Goal: Task Accomplishment & Management: Use online tool/utility

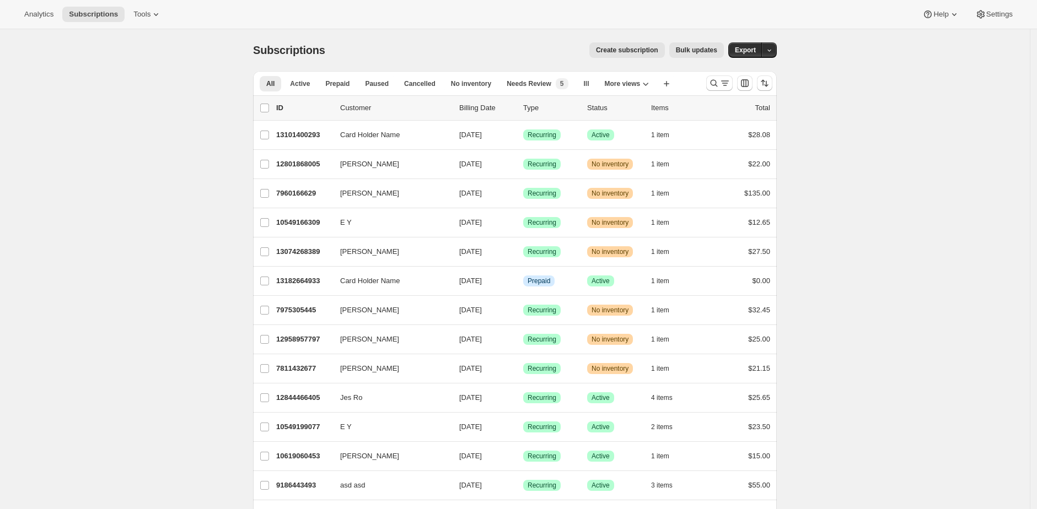
click at [399, 52] on div "Create subscription Bulk updates" at bounding box center [531, 49] width 385 height 15
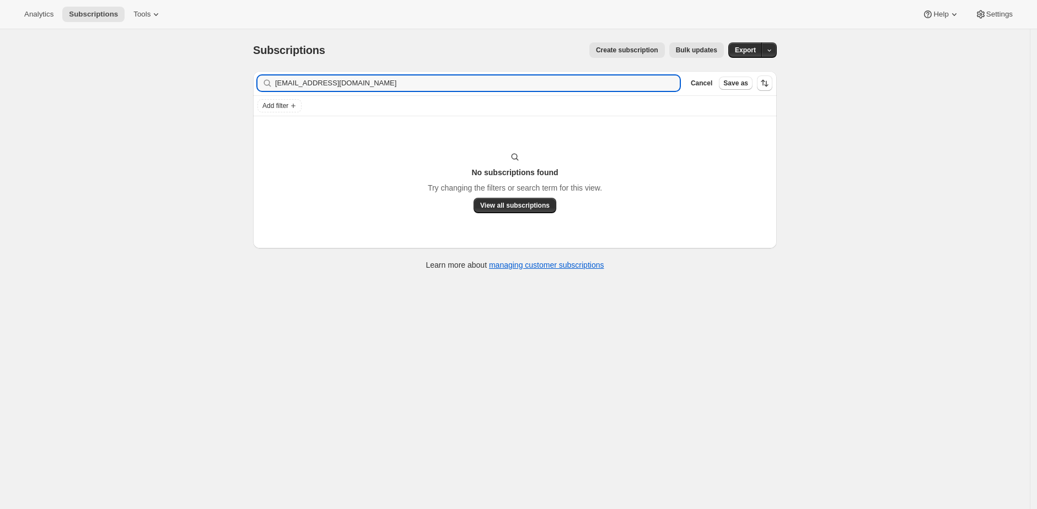
type input "elie@elieperez.com"
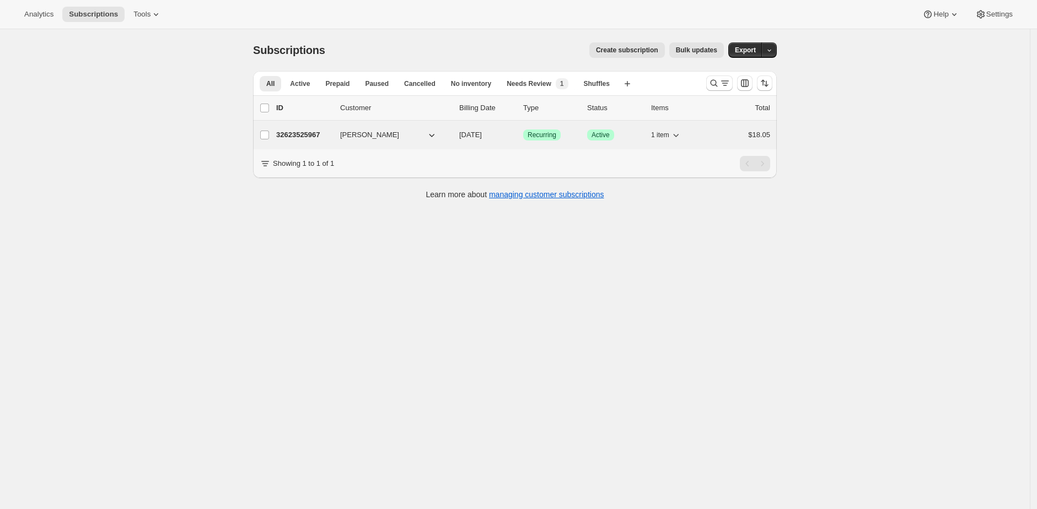
click at [302, 135] on p "32623525967" at bounding box center [303, 135] width 55 height 11
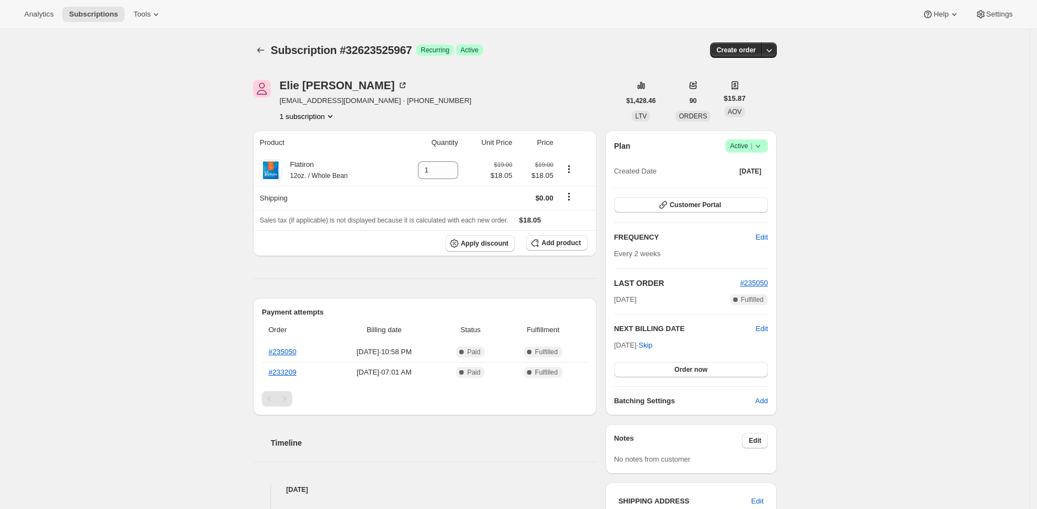
click at [191, 165] on div "Subscription #32623525967. This page is ready Subscription #32623525967 Success…" at bounding box center [515, 478] width 1030 height 898
click at [715, 200] on button "Customer Portal" at bounding box center [691, 204] width 154 height 15
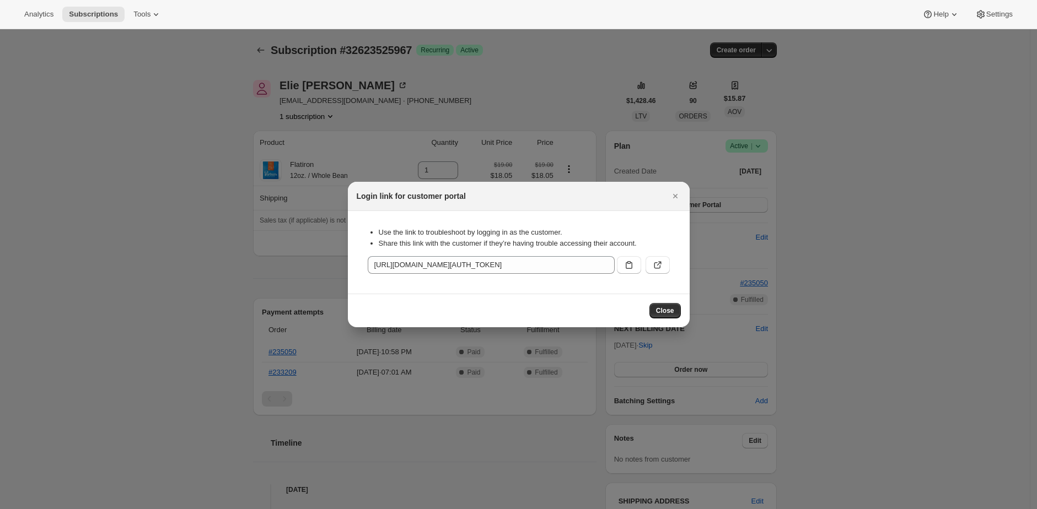
click at [659, 262] on icon ":r2q:" at bounding box center [657, 265] width 11 height 11
drag, startPoint x: 350, startPoint y: 129, endPoint x: 345, endPoint y: 112, distance: 17.4
click at [350, 129] on div at bounding box center [518, 254] width 1037 height 509
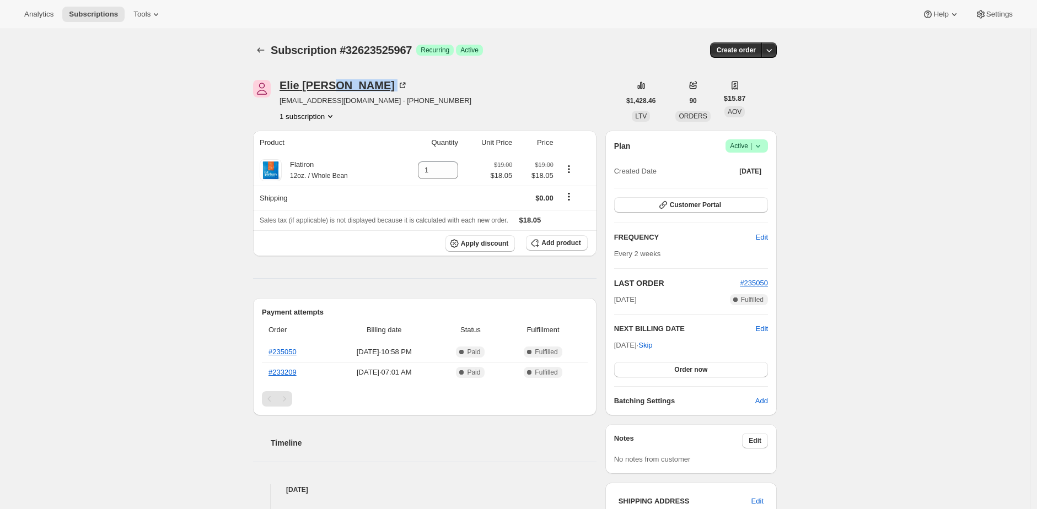
click at [334, 90] on div "Elie Perez elie@elieperez.com · +16462996481 1 subscription" at bounding box center [376, 101] width 192 height 42
click at [306, 84] on div "Elie Perez" at bounding box center [344, 85] width 128 height 11
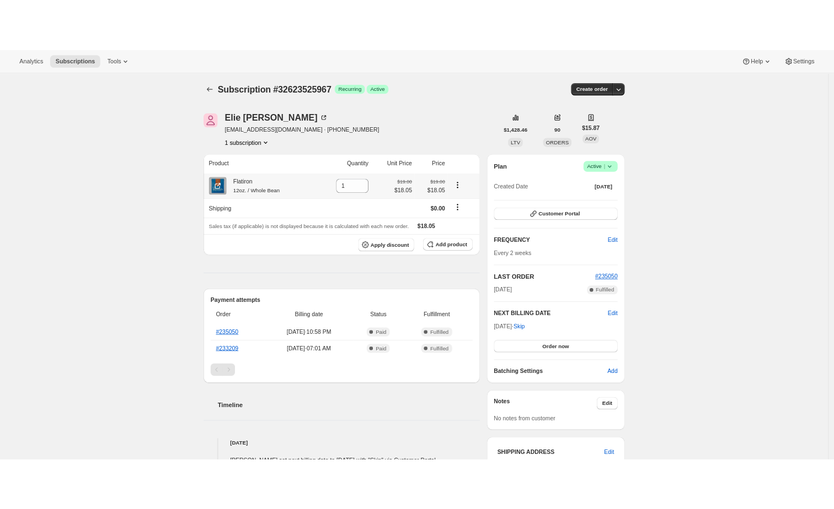
scroll to position [417, 0]
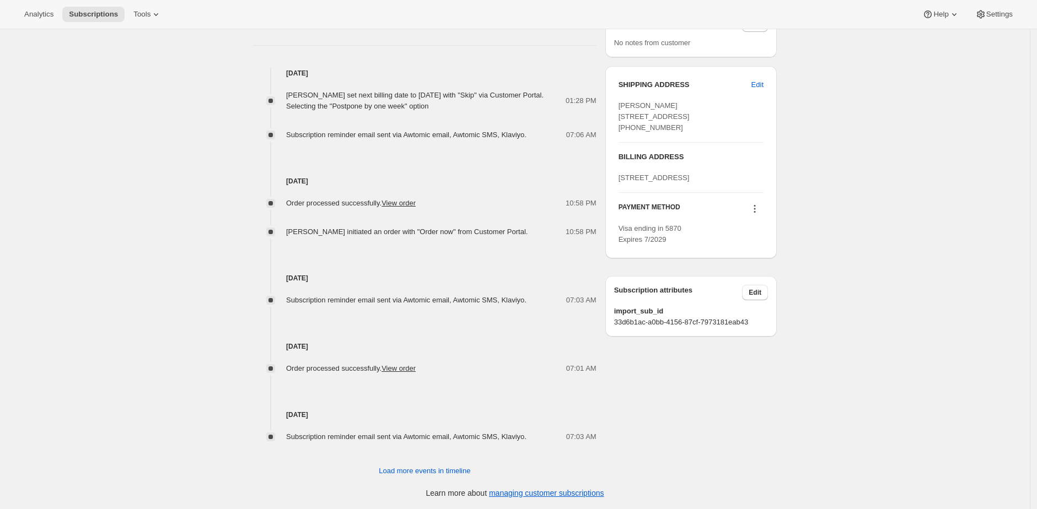
click at [546, 81] on div "Elie Perez set next billing date to Tuesday, October 21, 2025 with "Skip" via C…" at bounding box center [425, 110] width 344 height 62
click at [643, 132] on span "Elie Perez 79 Bridge St Apt 6H Brooklyn NY, 11201 United States +16462996481" at bounding box center [654, 116] width 71 height 30
copy span "16462996481"
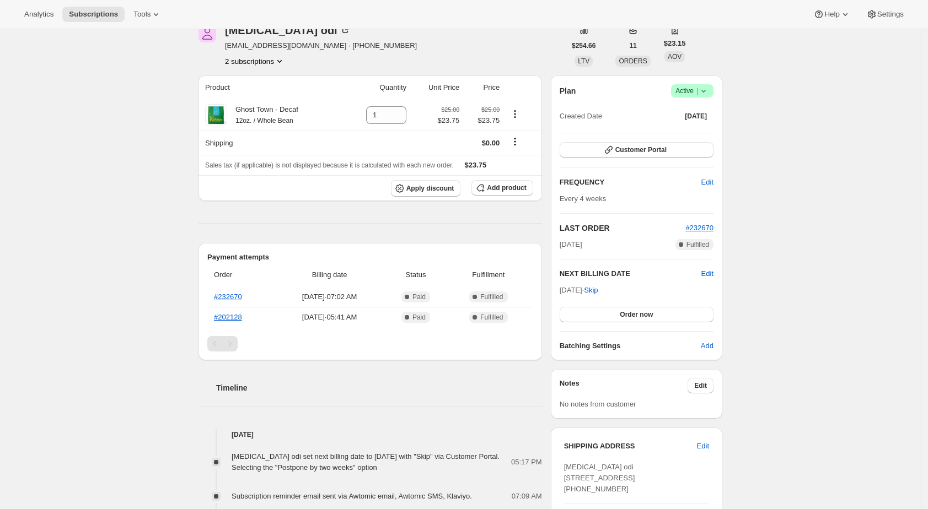
scroll to position [74, 0]
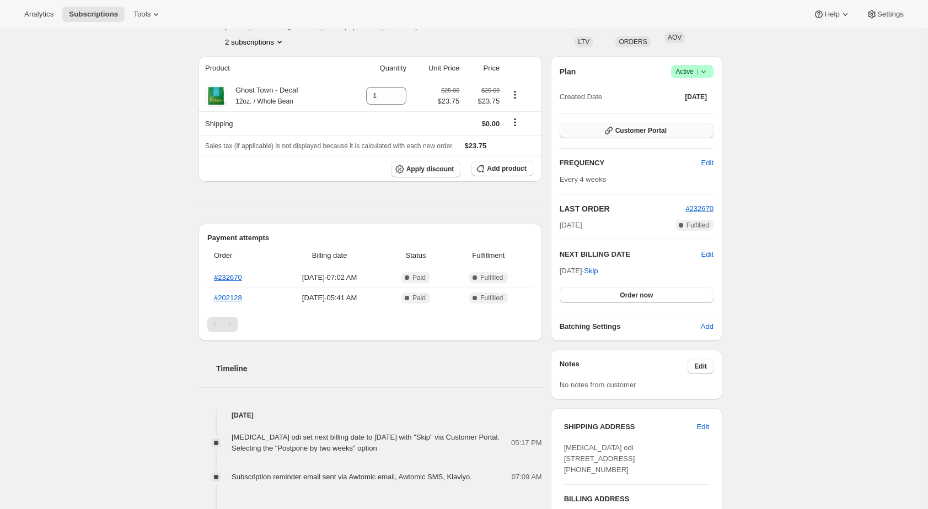
click at [695, 128] on button "Customer Portal" at bounding box center [637, 130] width 154 height 15
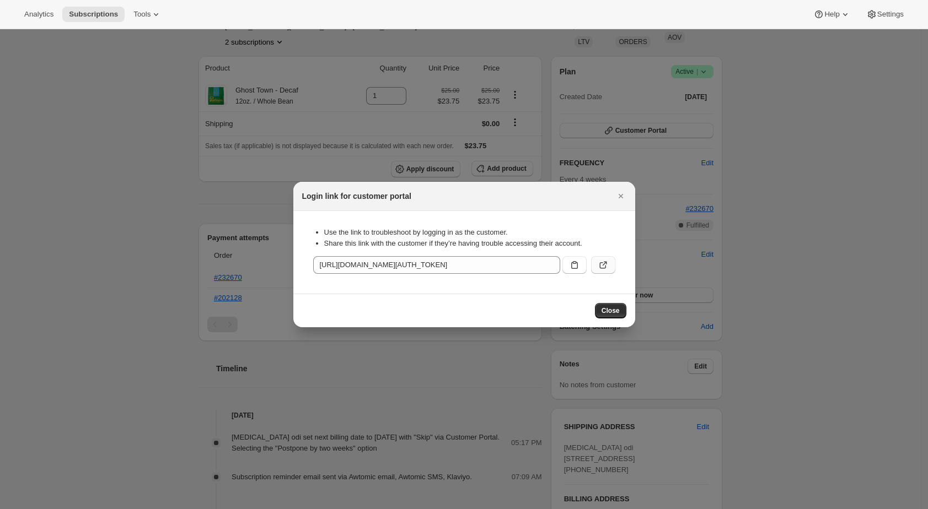
click at [603, 262] on icon ":rc0:" at bounding box center [603, 265] width 11 height 11
click at [626, 197] on icon "Close" at bounding box center [620, 196] width 11 height 11
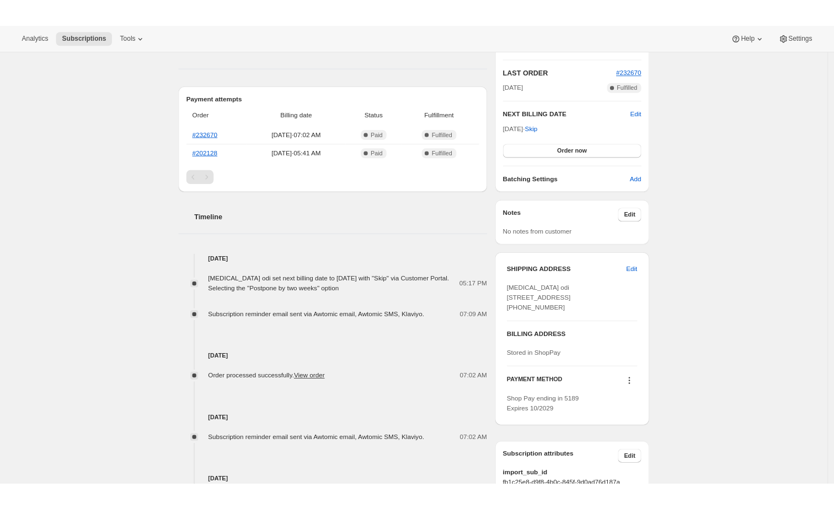
scroll to position [233, 0]
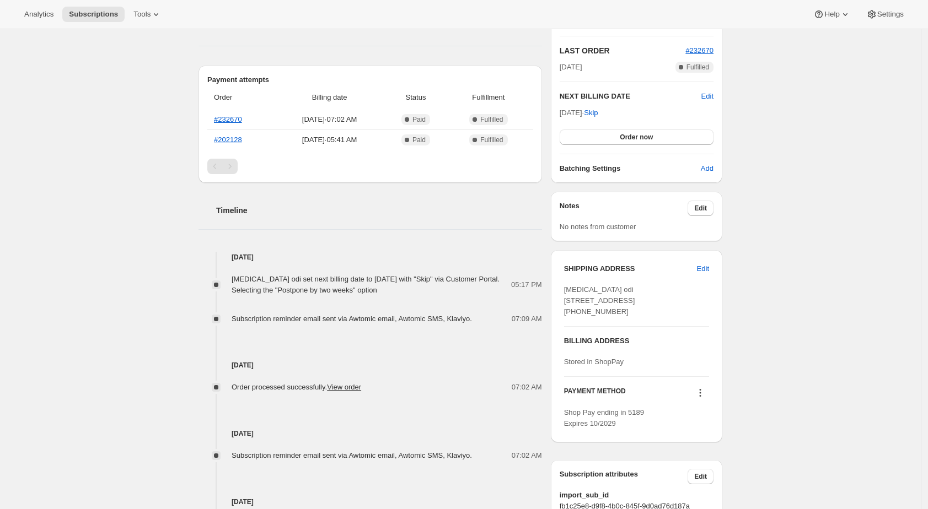
click at [608, 316] on span "Kyra odi 2255 East 6th Street Long Beach CA, 90814 United States +12135079585" at bounding box center [599, 301] width 71 height 30
copy span "12135079585"
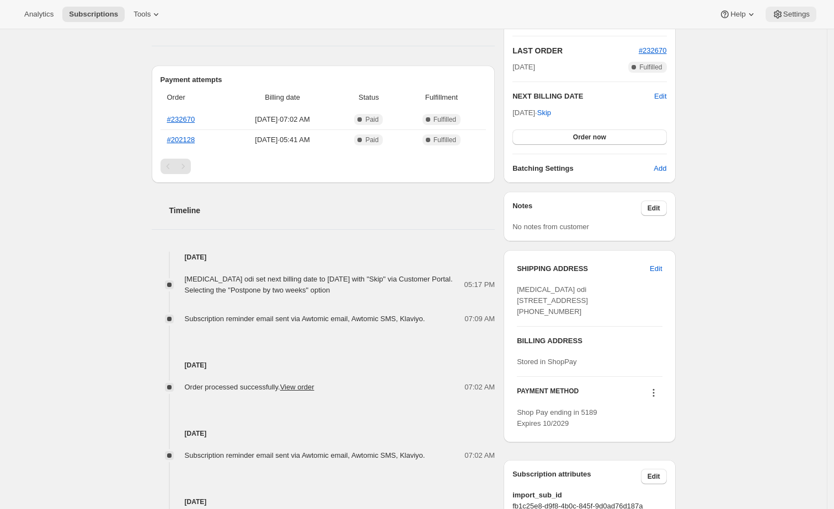
click at [792, 17] on span "Settings" at bounding box center [796, 14] width 26 height 9
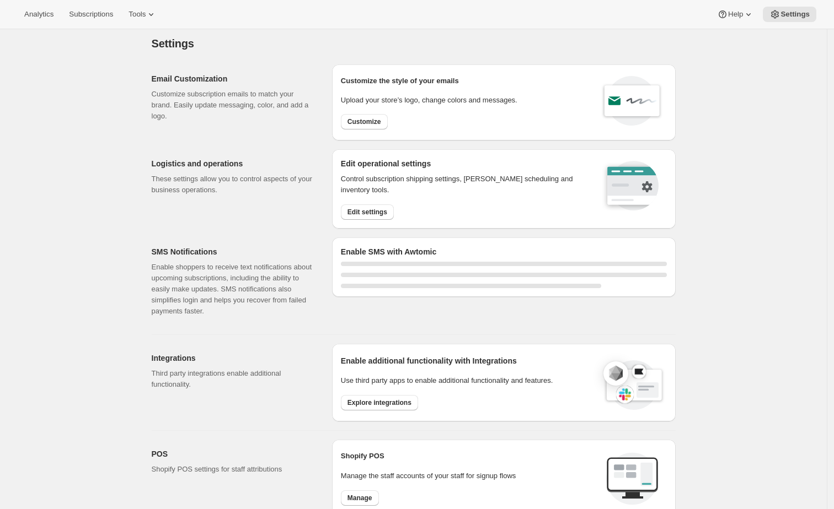
select select "22:00"
select select "09:00"
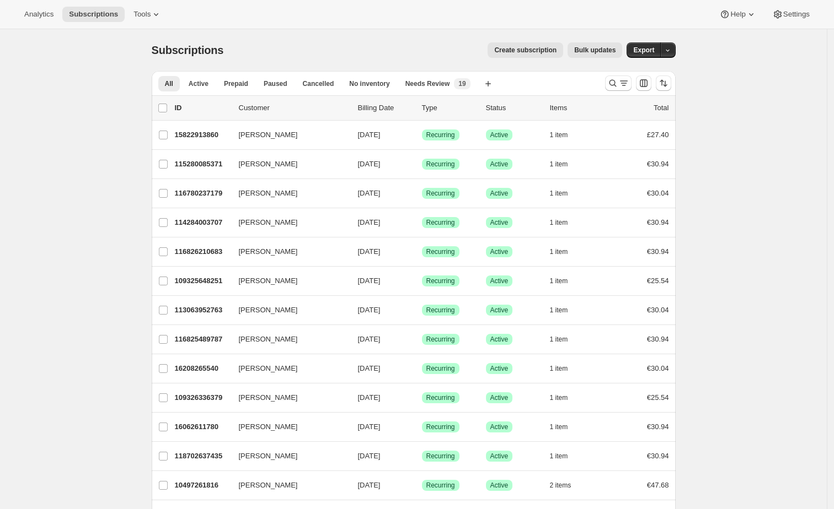
click at [388, 47] on div "Create subscription Bulk updates" at bounding box center [429, 49] width 385 height 15
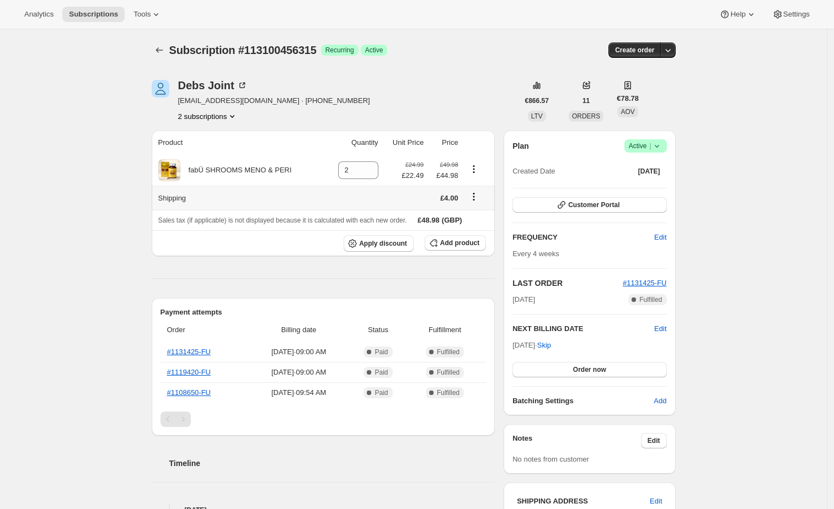
click at [479, 195] on icon "Shipping actions" at bounding box center [473, 196] width 11 height 11
click at [483, 218] on span "Edit shipping rate" at bounding box center [475, 218] width 55 height 8
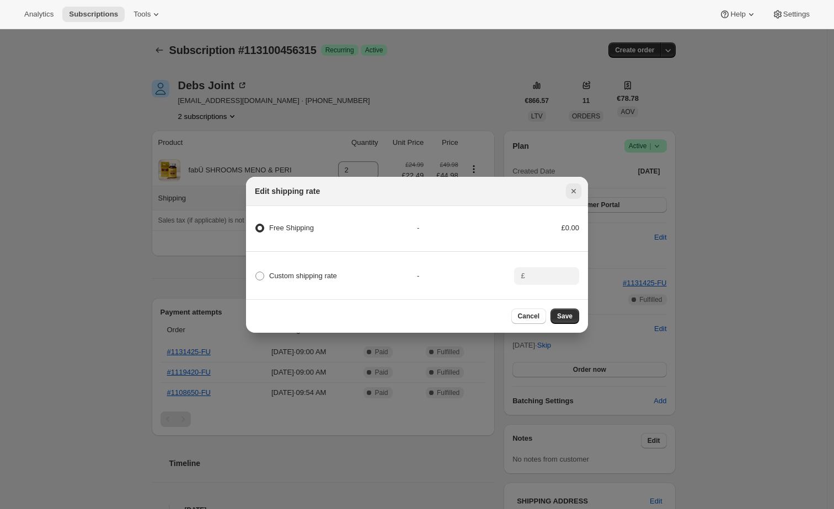
click at [570, 188] on icon "Close" at bounding box center [573, 191] width 11 height 11
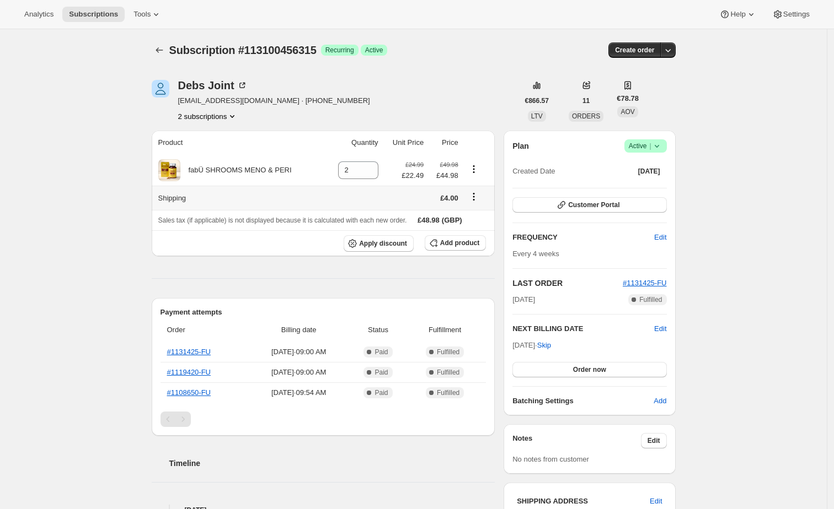
click at [791, 15] on span "Settings" at bounding box center [796, 14] width 26 height 9
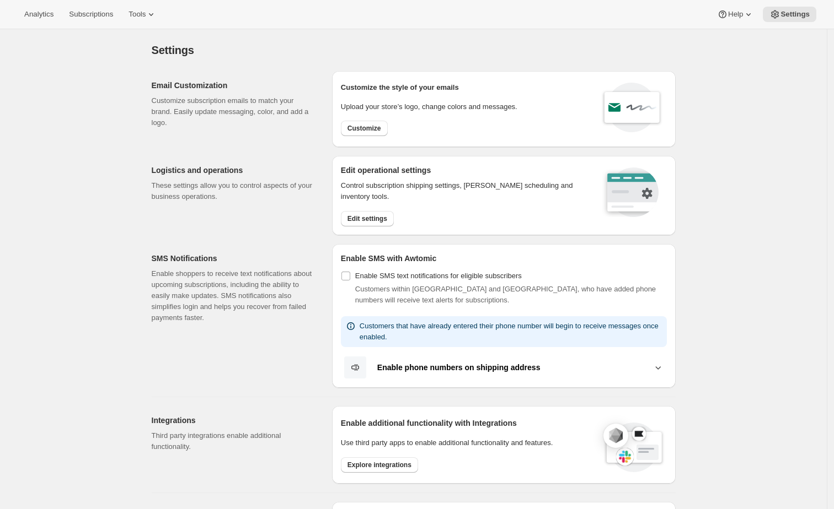
click at [368, 229] on div "Edit operational settings Control subscription shipping settings, dunning sched…" at bounding box center [504, 195] width 344 height 79
click at [371, 218] on span "Edit settings" at bounding box center [367, 218] width 40 height 9
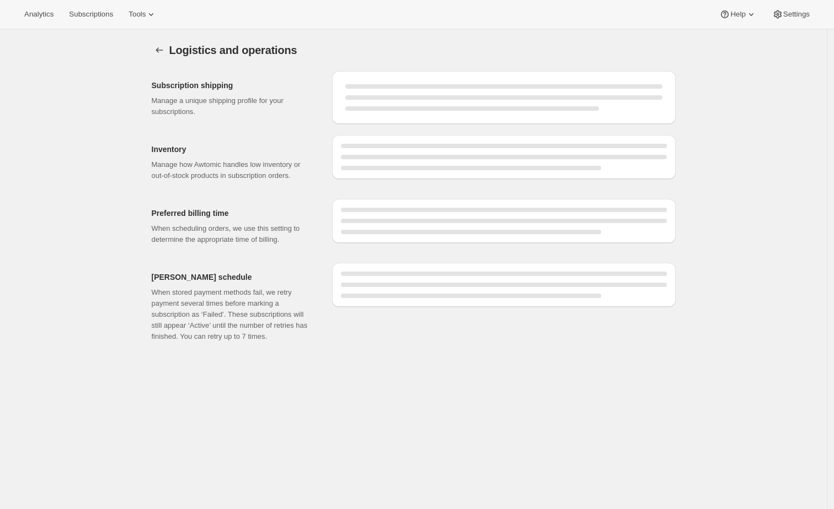
select select "DAY"
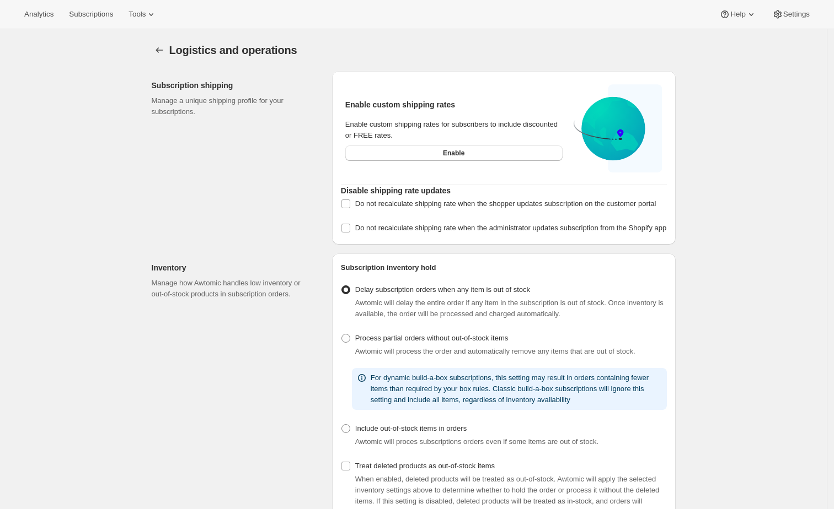
click at [710, 190] on div "Logistics and operations. This page is ready Logistics and operations Subscript…" at bounding box center [413, 453] width 827 height 849
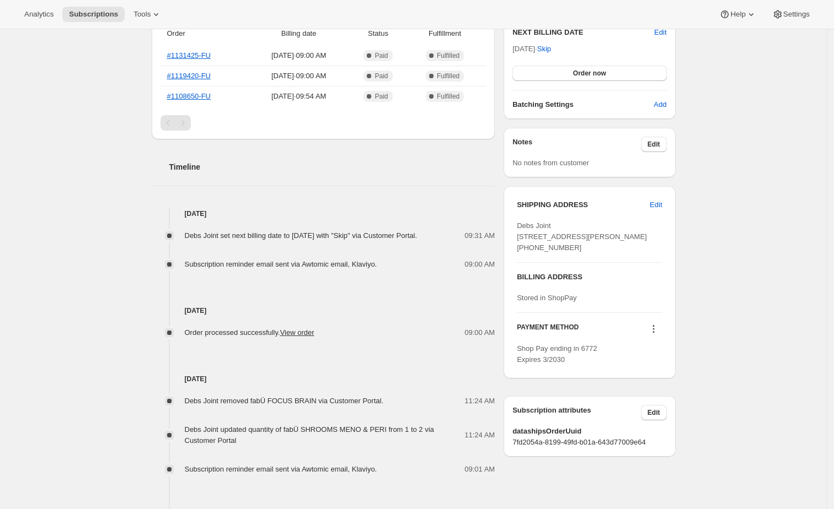
scroll to position [232, 0]
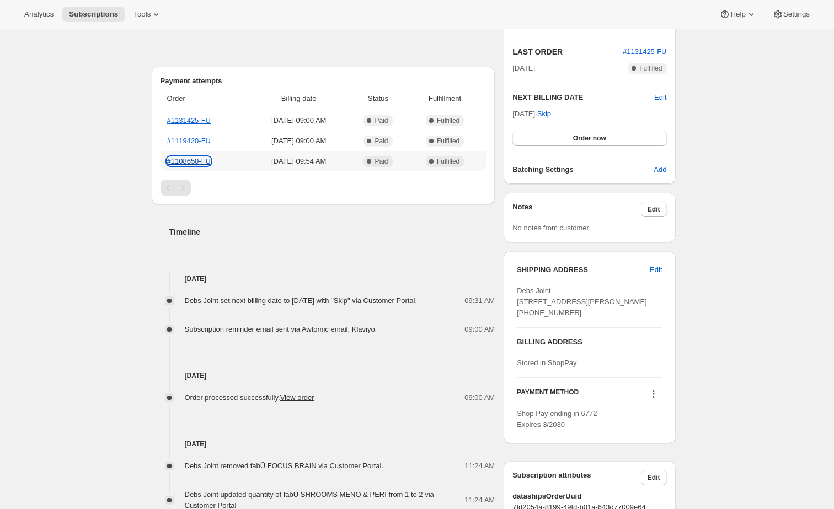
click at [200, 162] on link "#1108650-FU" at bounding box center [189, 161] width 44 height 8
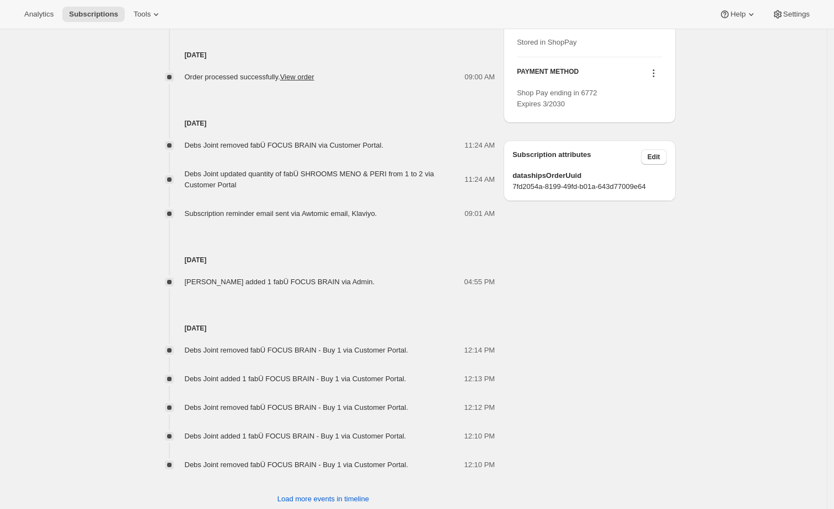
scroll to position [592, 0]
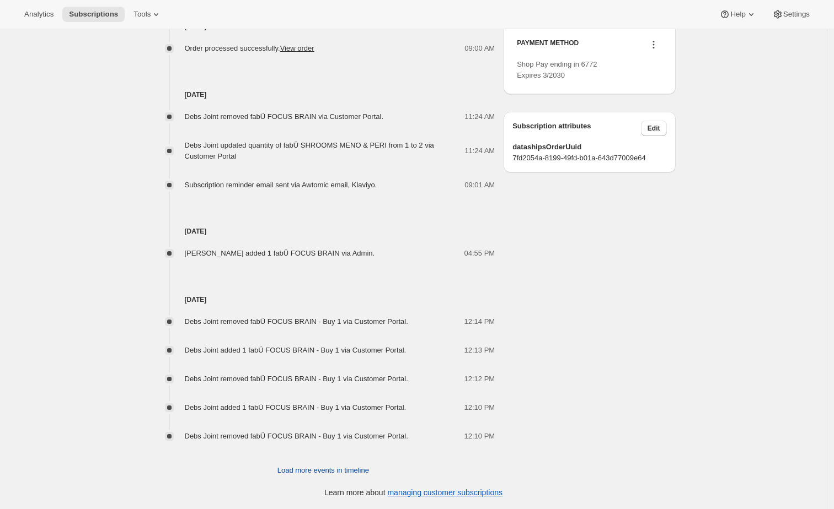
click at [362, 465] on span "Load more events in timeline" at bounding box center [323, 470] width 92 height 11
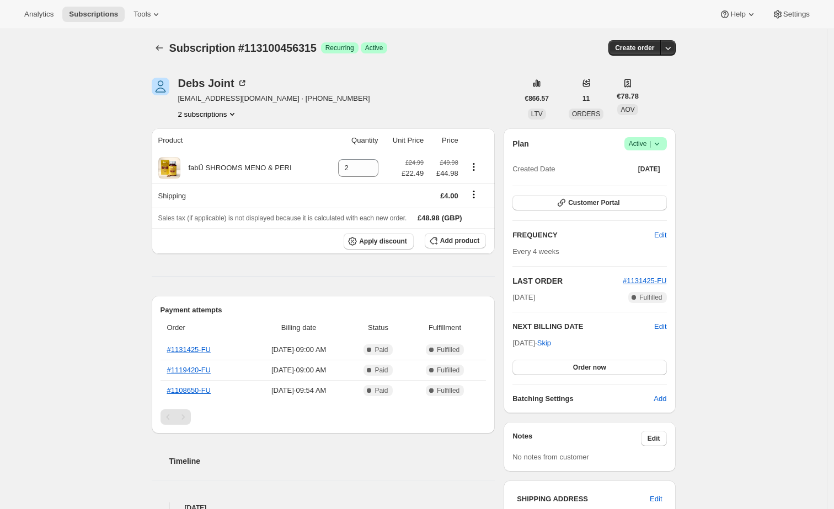
scroll to position [0, 0]
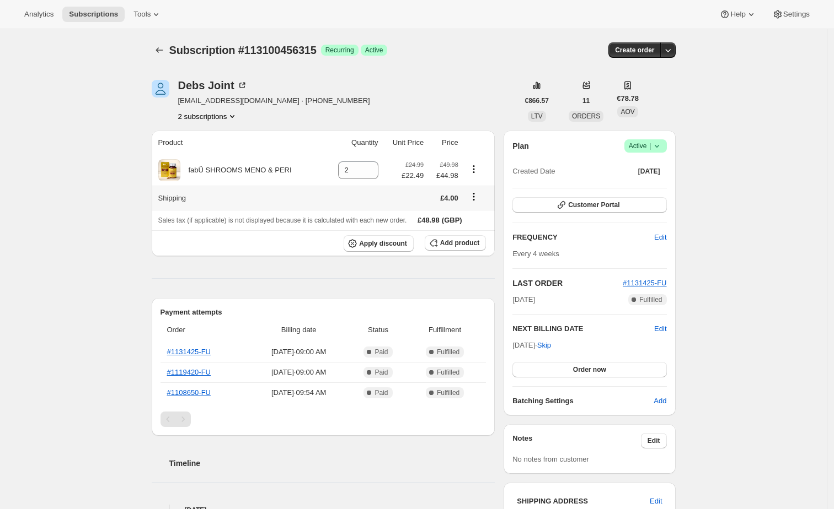
click at [479, 196] on icon "Shipping actions" at bounding box center [473, 196] width 11 height 11
click at [478, 216] on span "Edit shipping rate" at bounding box center [475, 218] width 55 height 8
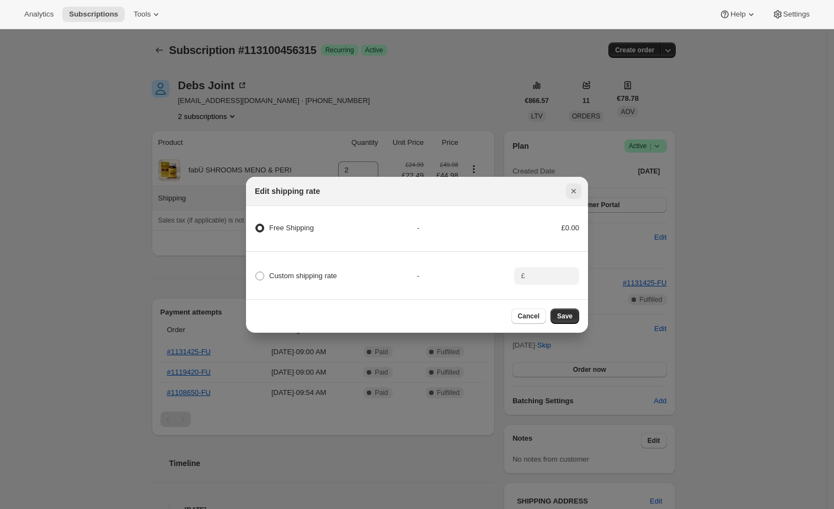
click at [575, 186] on icon "Close" at bounding box center [573, 191] width 11 height 11
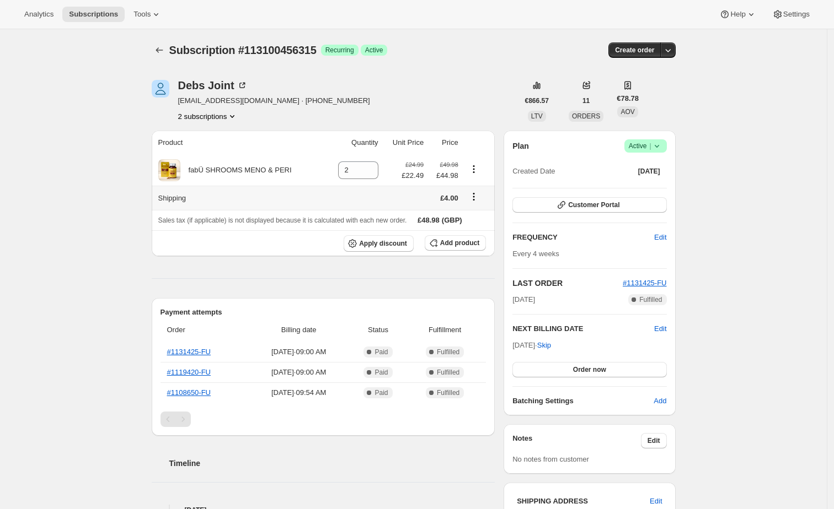
click at [479, 114] on div "Debs Joint buckleydebbie51@hotmail.com · +447974917160 2 subscriptions" at bounding box center [335, 101] width 367 height 42
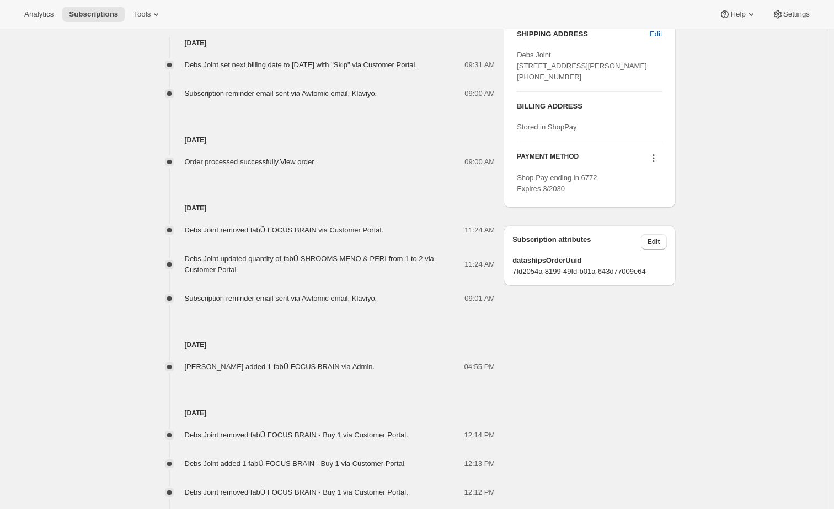
scroll to position [476, 0]
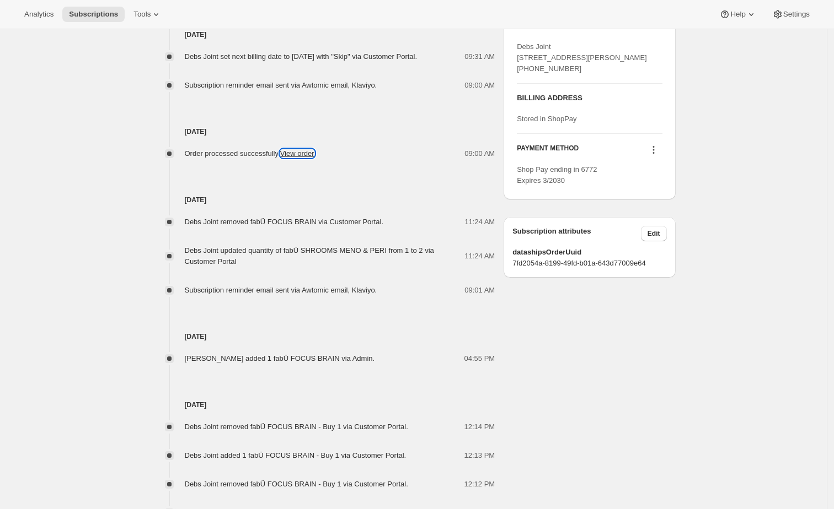
click at [309, 158] on link "View order" at bounding box center [297, 153] width 34 height 8
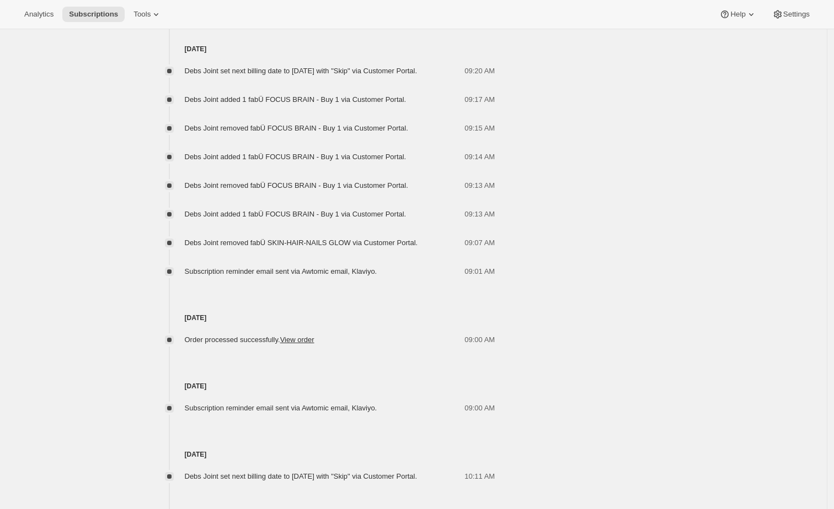
scroll to position [1016, 0]
click at [314, 344] on link "View order" at bounding box center [297, 339] width 34 height 8
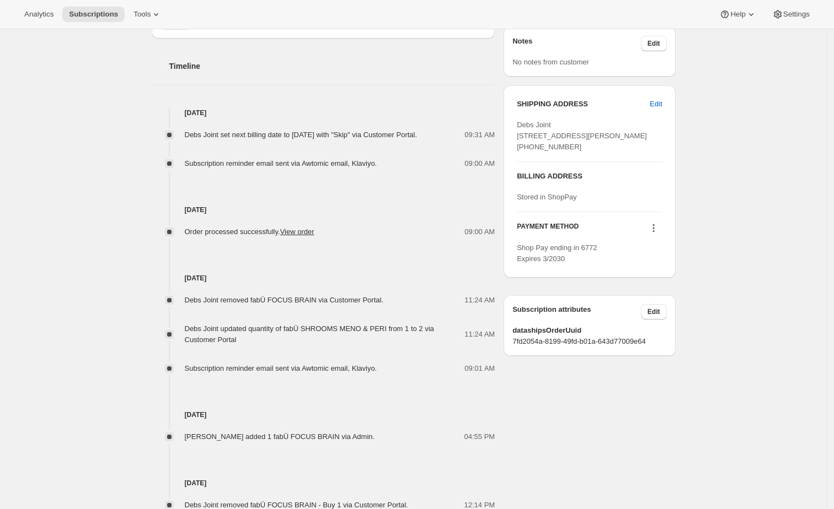
scroll to position [377, 0]
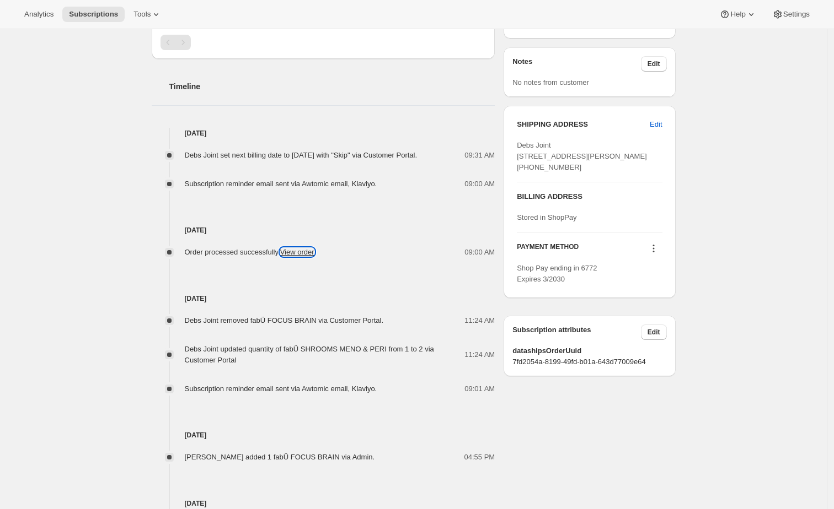
click at [307, 256] on link "View order" at bounding box center [297, 252] width 34 height 8
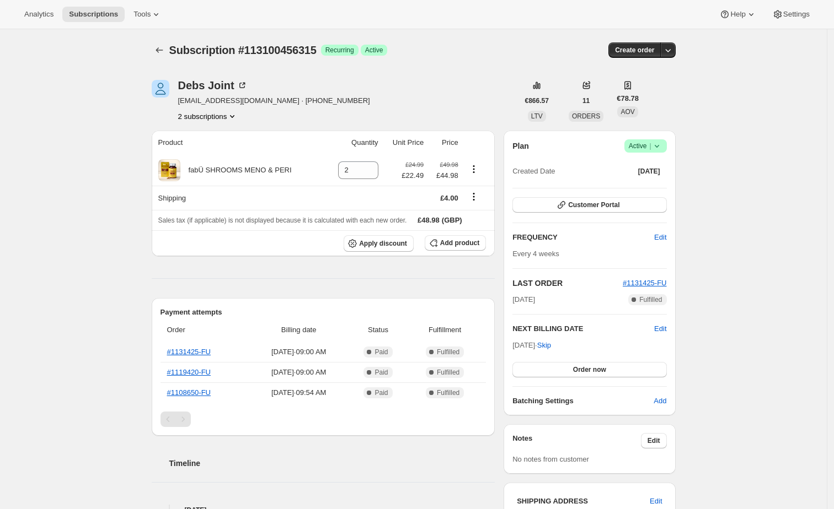
click at [455, 93] on div "Debs Joint buckleydebbie51@hotmail.com · +447974917160 2 subscriptions" at bounding box center [335, 101] width 367 height 42
click at [474, 198] on icon "Shipping actions" at bounding box center [473, 196] width 11 height 11
click at [477, 211] on button "Edit shipping rate" at bounding box center [475, 219] width 62 height 18
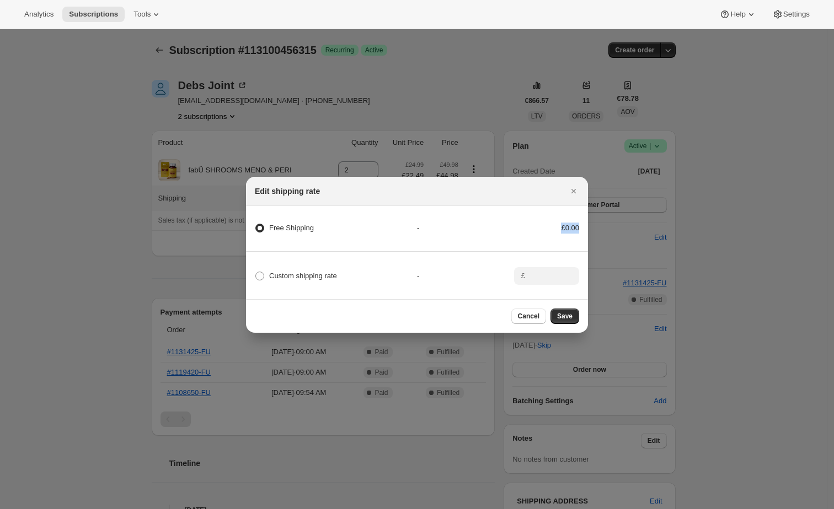
drag, startPoint x: 578, startPoint y: 223, endPoint x: 554, endPoint y: 223, distance: 24.3
click at [554, 223] on div "Free Shipping - £0.00" at bounding box center [416, 233] width 345 height 37
click at [571, 187] on icon "Close" at bounding box center [573, 191] width 11 height 11
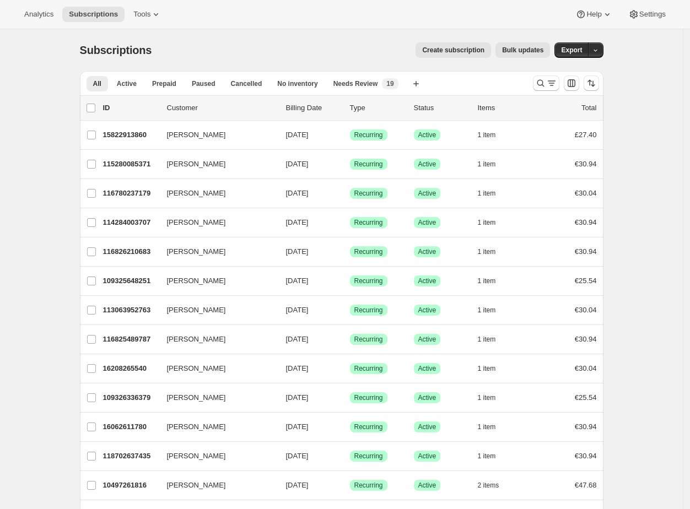
click at [519, 53] on span "Bulk updates" at bounding box center [522, 50] width 41 height 9
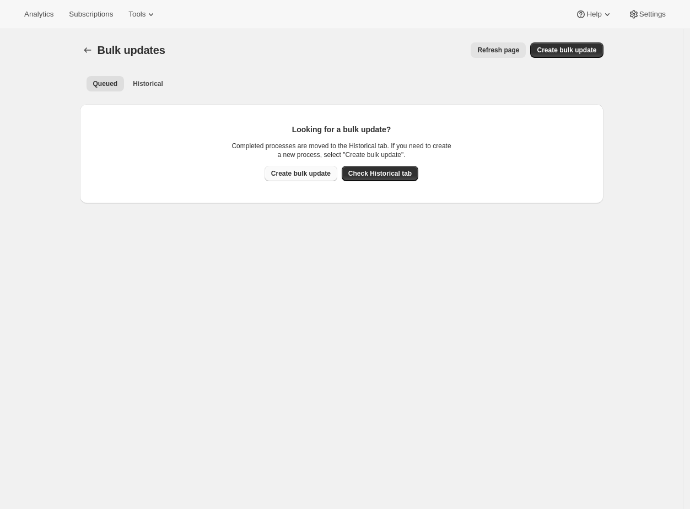
click at [316, 176] on span "Create bulk update" at bounding box center [301, 173] width 60 height 9
select select "11"
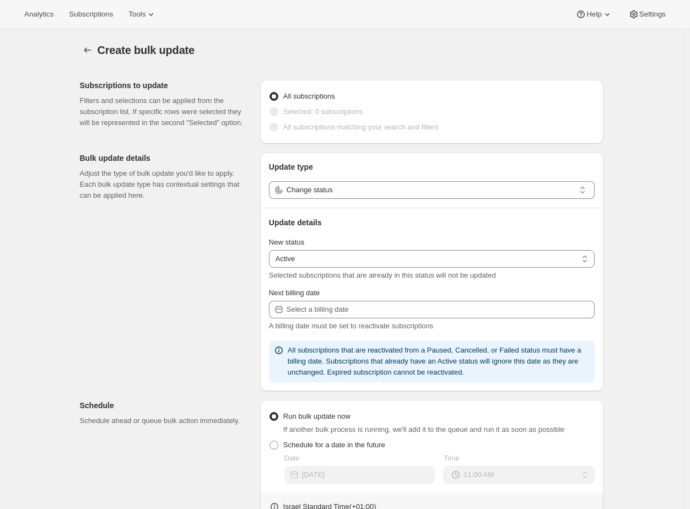
click at [320, 99] on span "All subscriptions" at bounding box center [309, 96] width 52 height 8
click at [270, 93] on input "All subscriptions" at bounding box center [270, 92] width 1 height 1
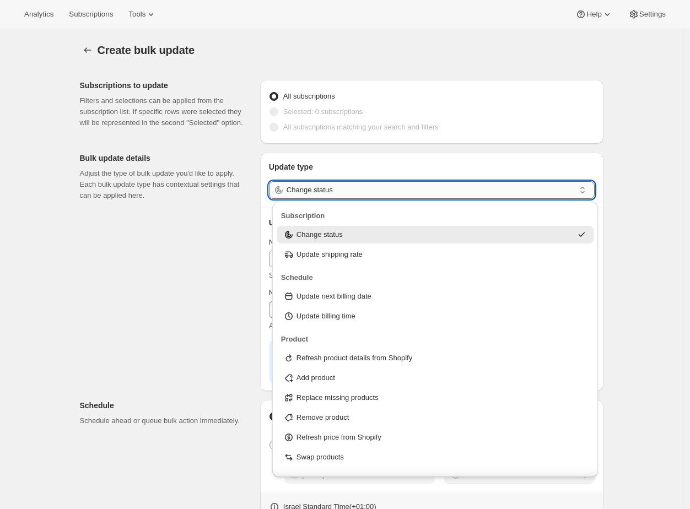
click at [337, 195] on input "Change status" at bounding box center [431, 190] width 288 height 18
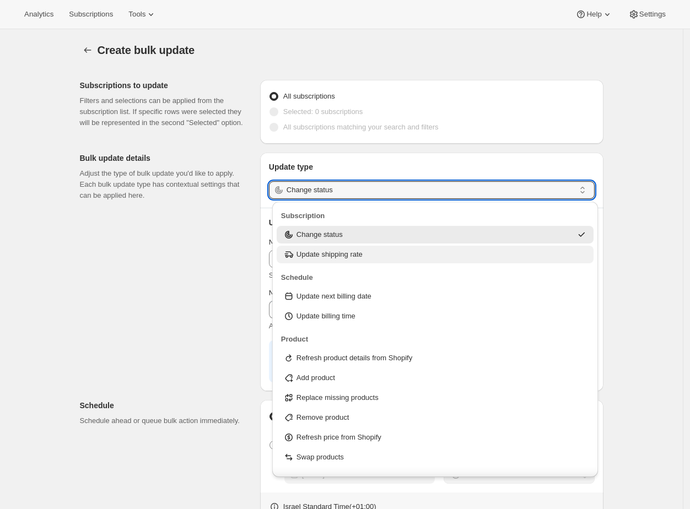
click at [356, 251] on p "Update shipping rate" at bounding box center [330, 254] width 66 height 11
type input "Update shipping rate"
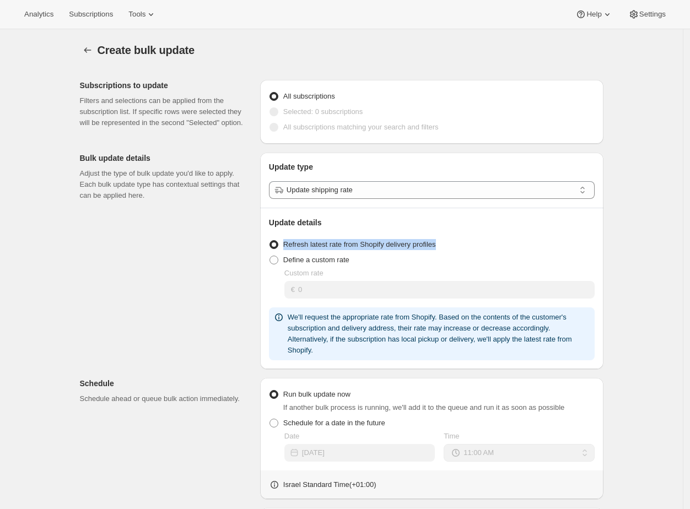
drag, startPoint x: 439, startPoint y: 241, endPoint x: 282, endPoint y: 246, distance: 157.8
click at [281, 246] on div "Refresh latest rate from Shopify delivery profiles" at bounding box center [432, 244] width 326 height 15
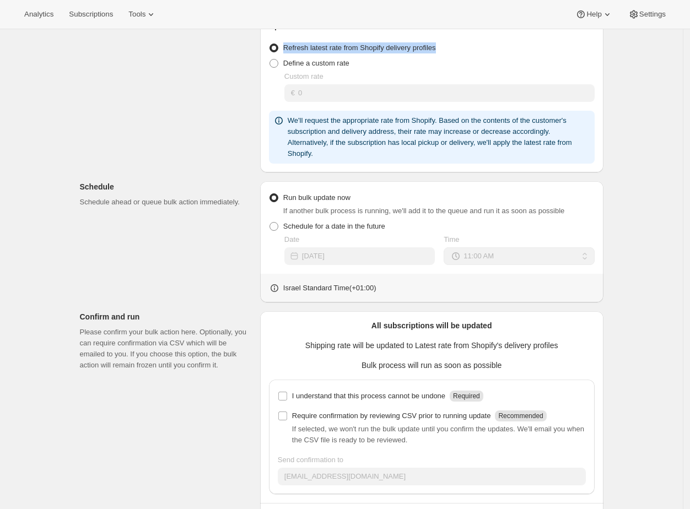
scroll to position [221, 0]
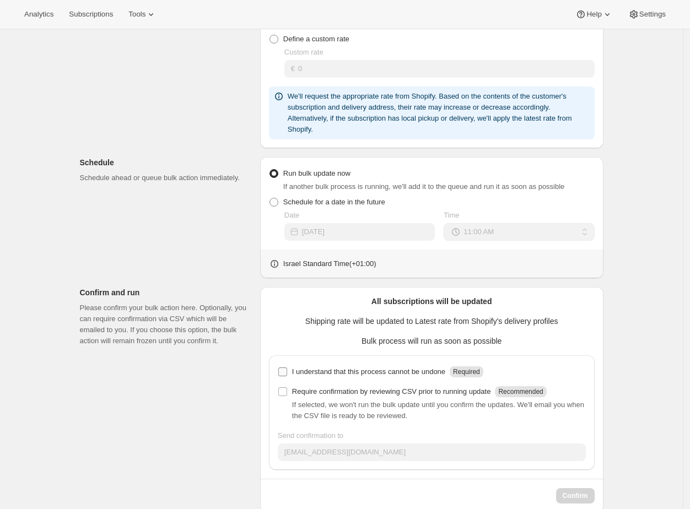
click at [285, 374] on input "I understand that this process cannot be undone Required" at bounding box center [282, 372] width 9 height 9
checkbox input "true"
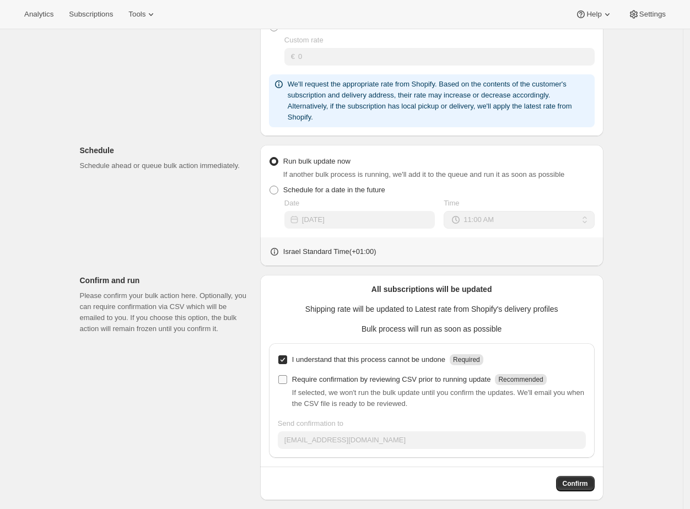
scroll to position [242, 0]
